Goal: Find specific page/section: Find specific page/section

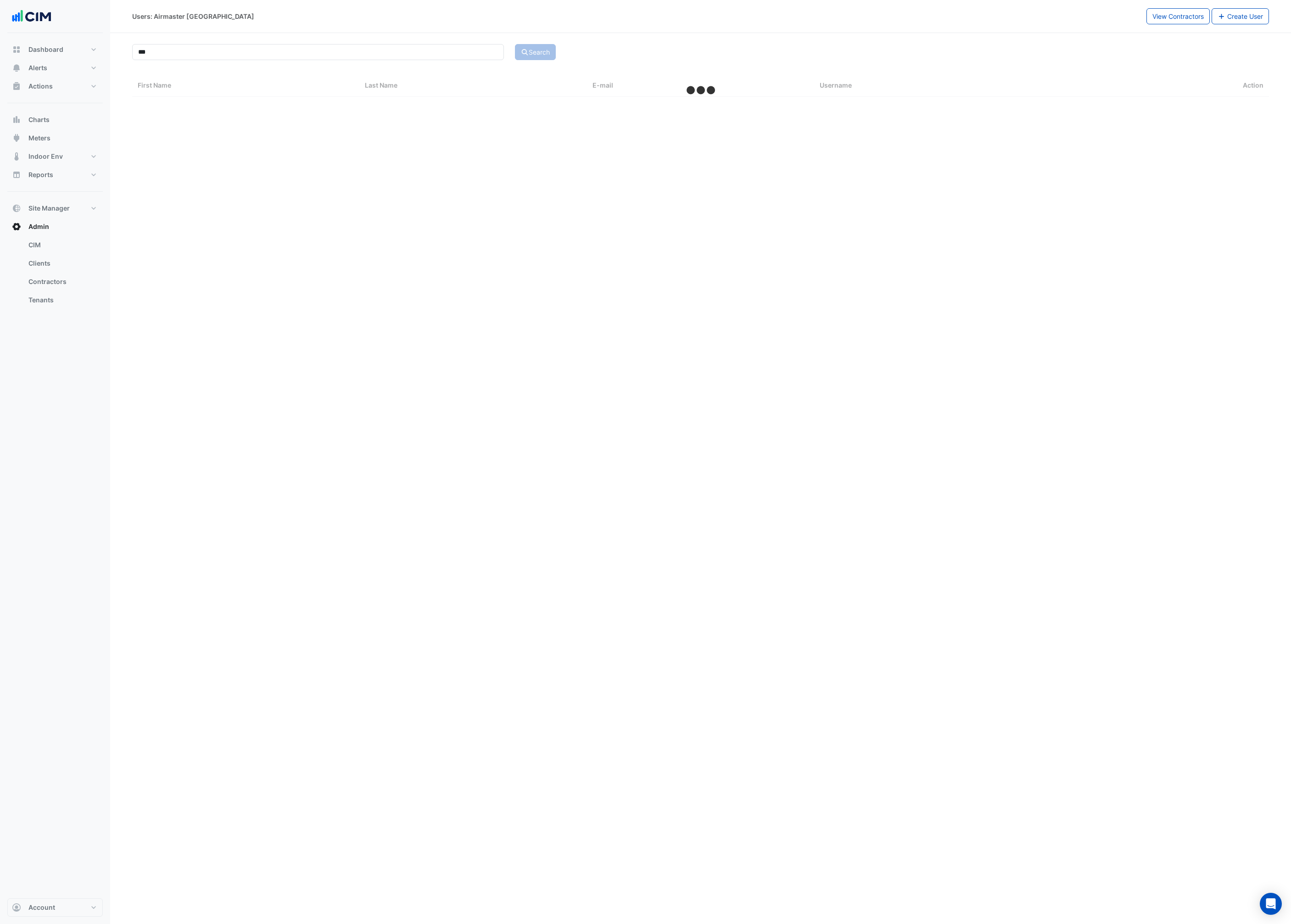
select select "***"
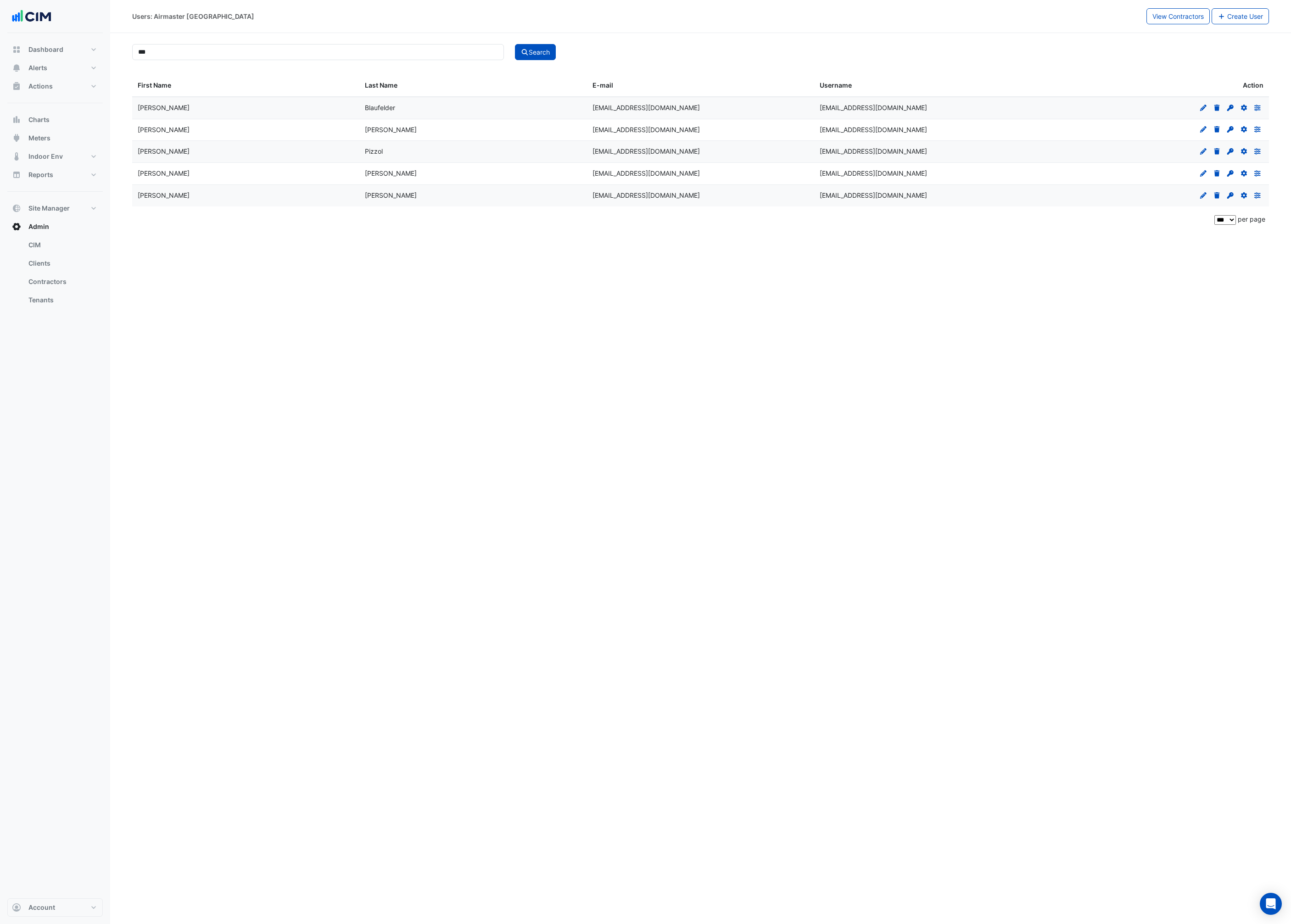
click at [550, 407] on div "Users: Airmaster [GEOGRAPHIC_DATA] View Contractors Create User *** Search Firs…" at bounding box center [700, 462] width 1181 height 924
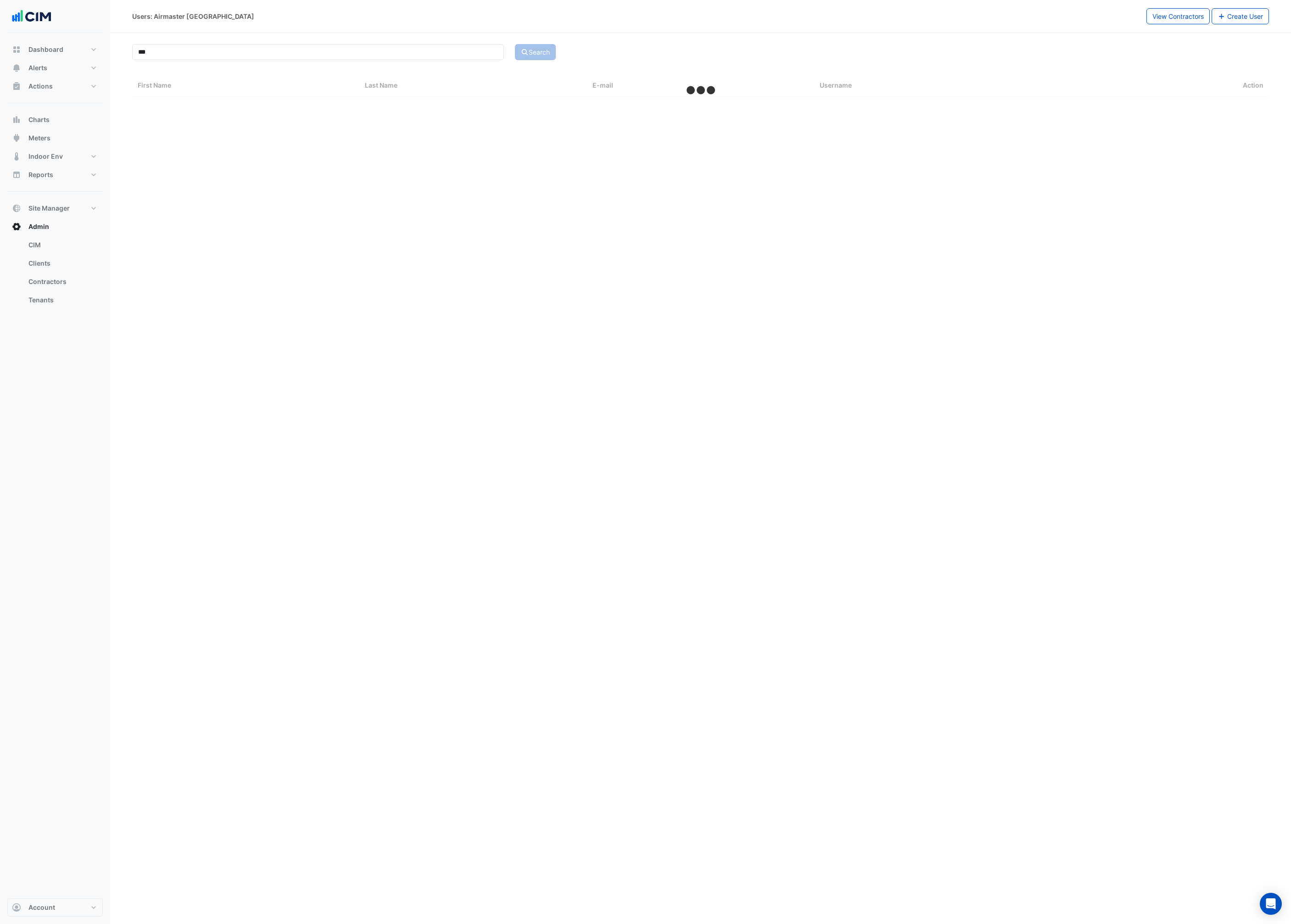
select select "***"
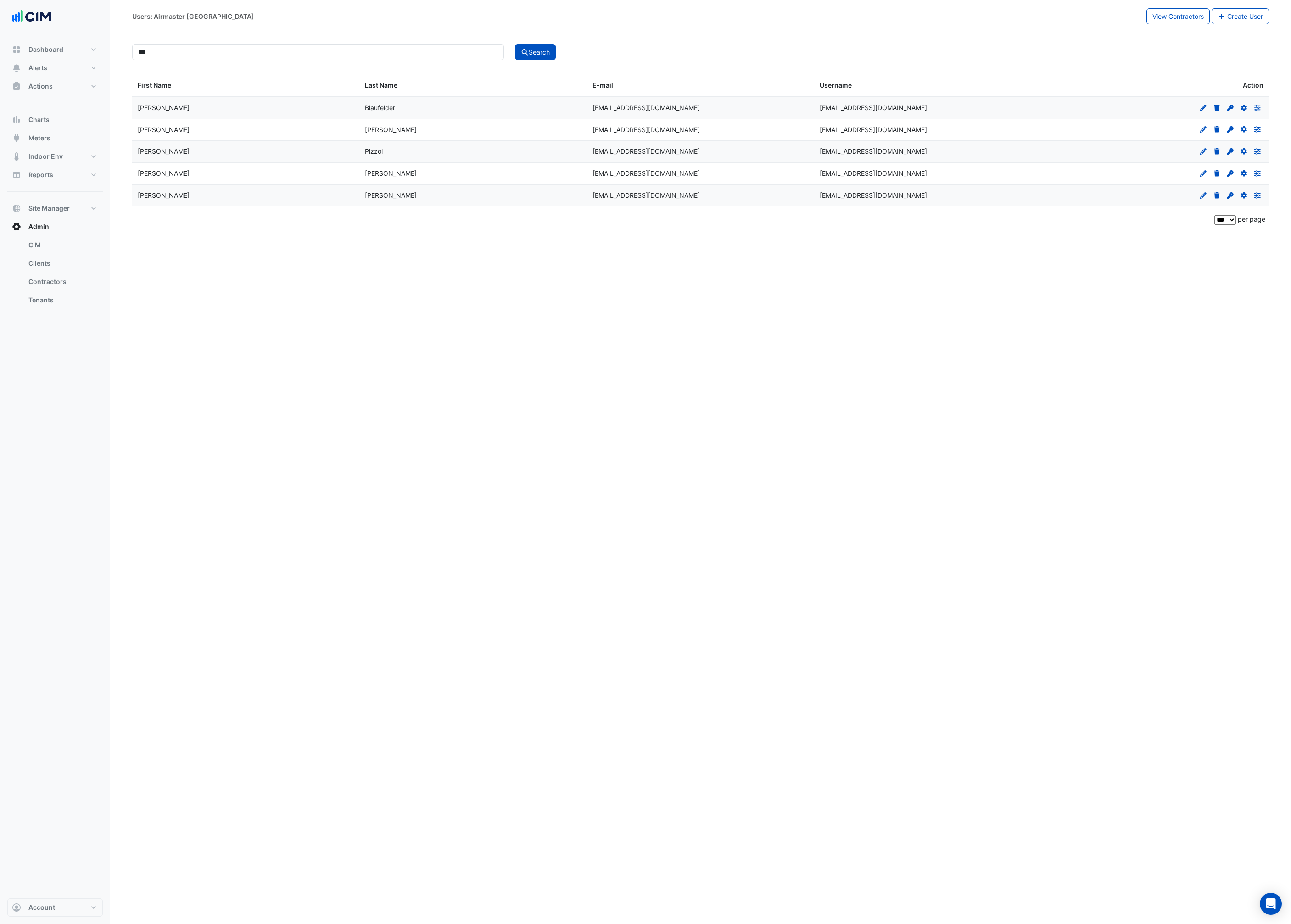
click at [607, 374] on div "Users: Airmaster [GEOGRAPHIC_DATA] View Contractors Create User *** Search Firs…" at bounding box center [700, 462] width 1181 height 924
